Goal: Navigation & Orientation: Find specific page/section

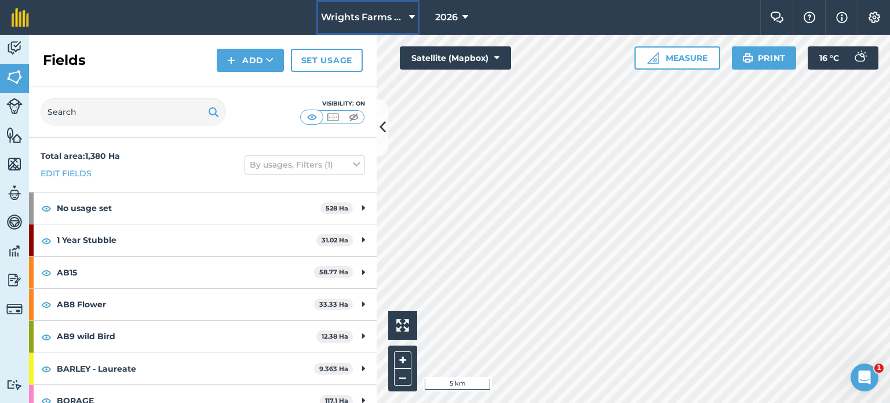
click at [354, 23] on span "Wrights Farms Contracting" at bounding box center [362, 17] width 83 height 14
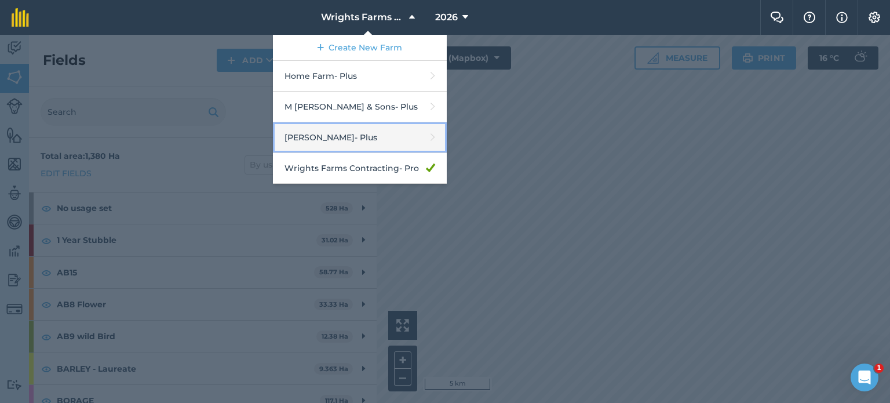
click at [344, 134] on link "[PERSON_NAME] - Plus" at bounding box center [360, 137] width 174 height 31
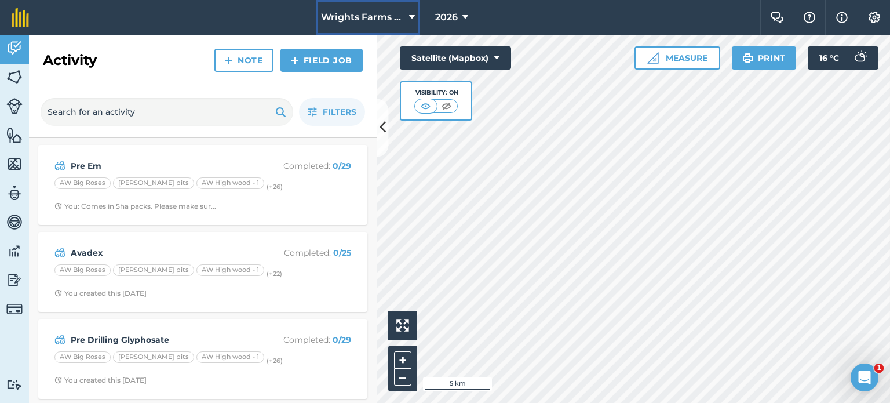
click at [384, 17] on span "Wrights Farms Contracting" at bounding box center [362, 17] width 83 height 14
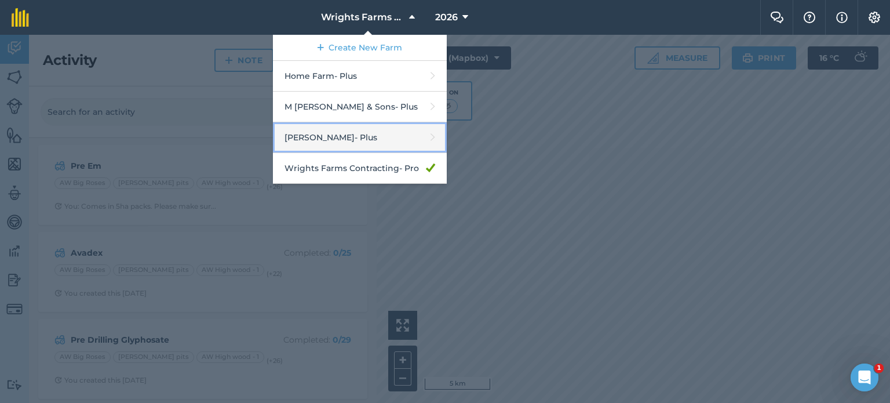
click at [315, 134] on link "[PERSON_NAME] - Plus" at bounding box center [360, 137] width 174 height 31
